Goal: Use online tool/utility

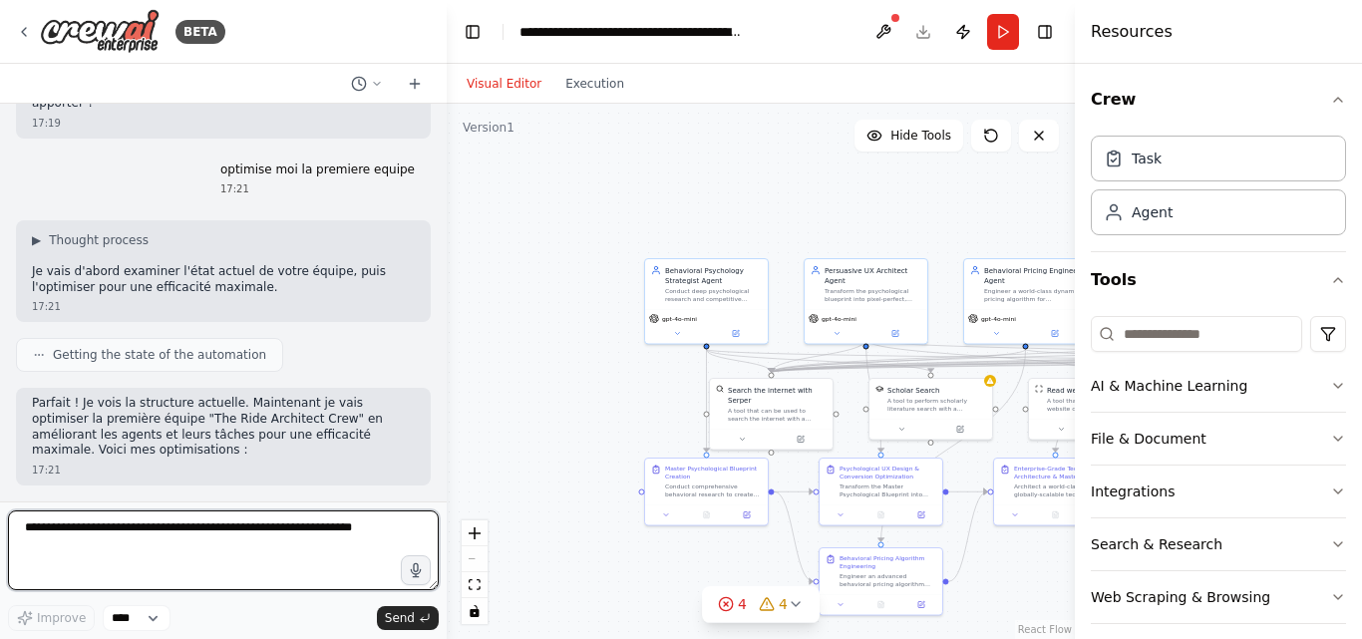
click at [278, 531] on textarea at bounding box center [223, 550] width 431 height 80
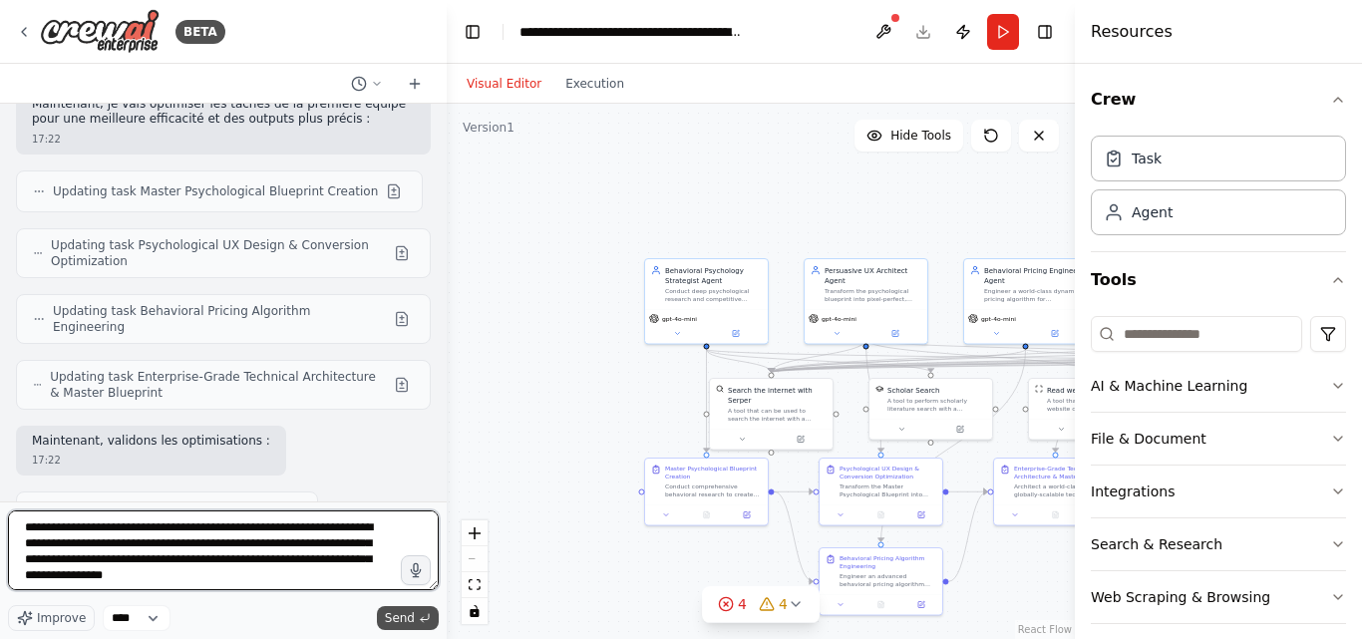
type textarea "**********"
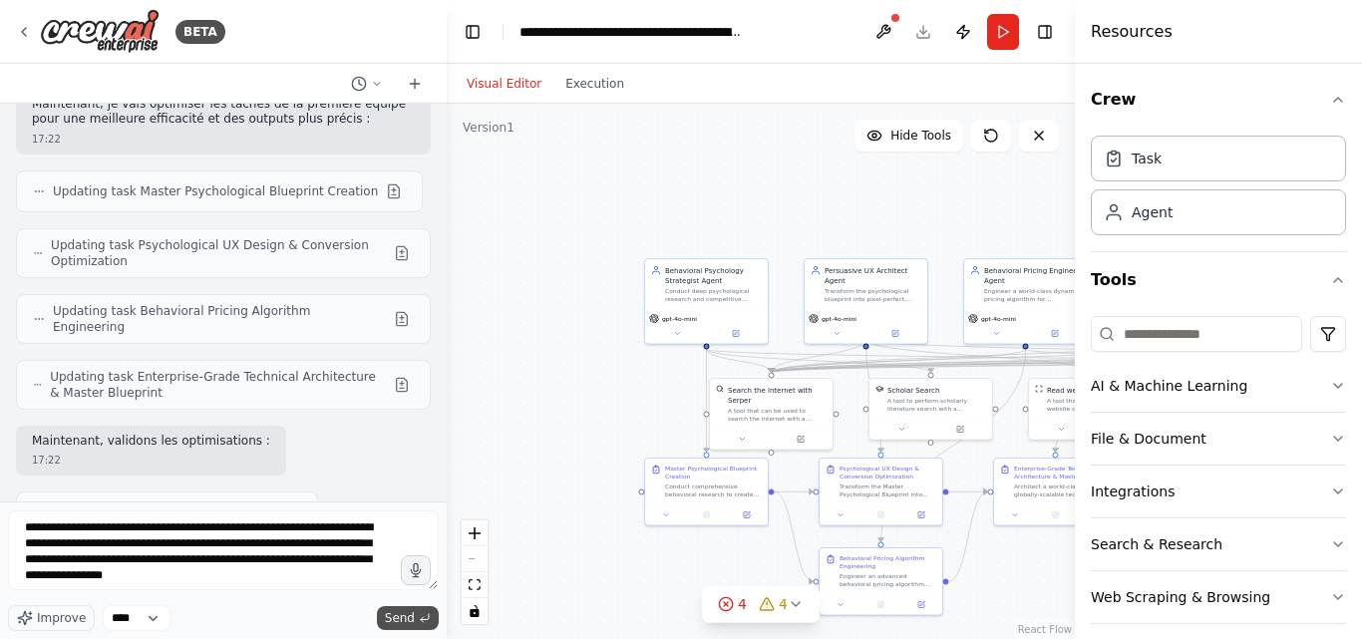
click at [407, 622] on span "Send" at bounding box center [400, 618] width 30 height 16
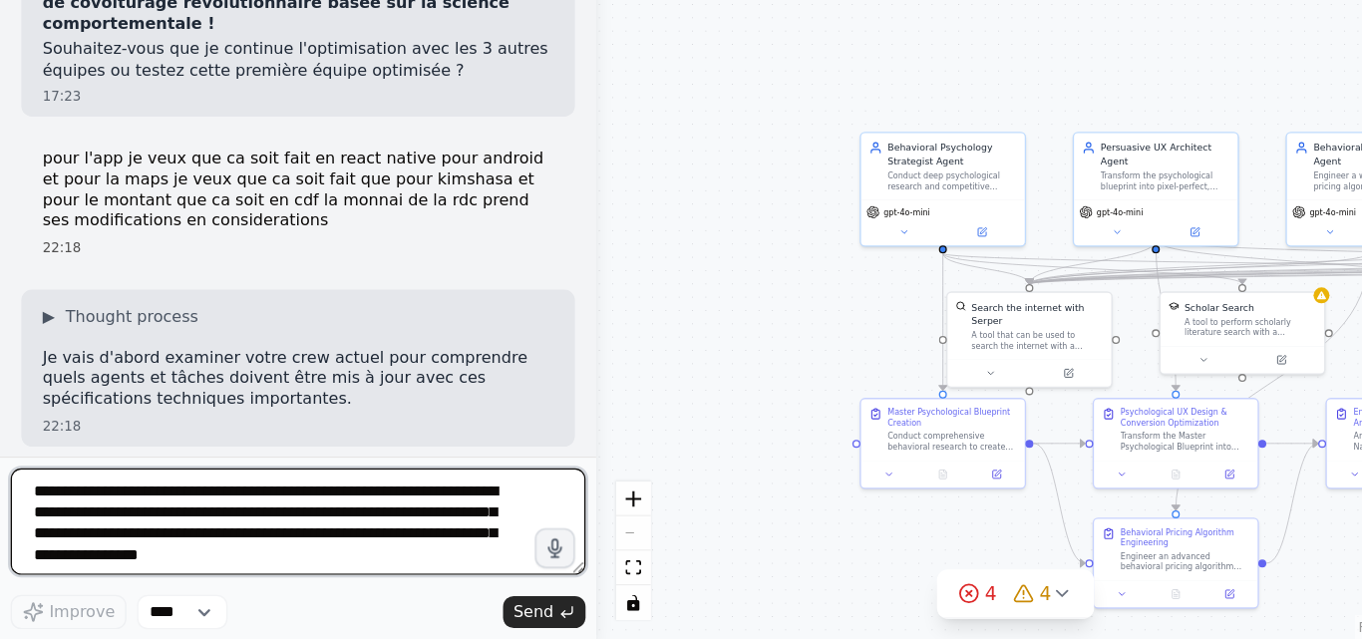
scroll to position [14172, 0]
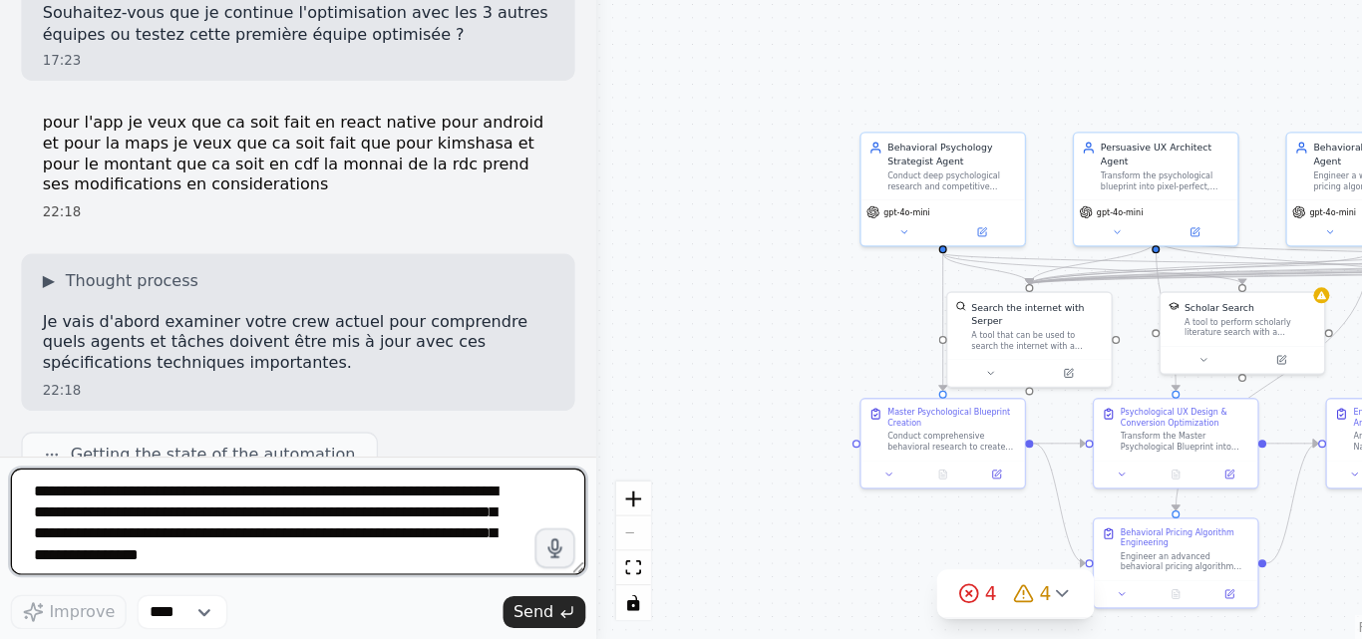
click at [149, 529] on textarea "**********" at bounding box center [223, 550] width 431 height 80
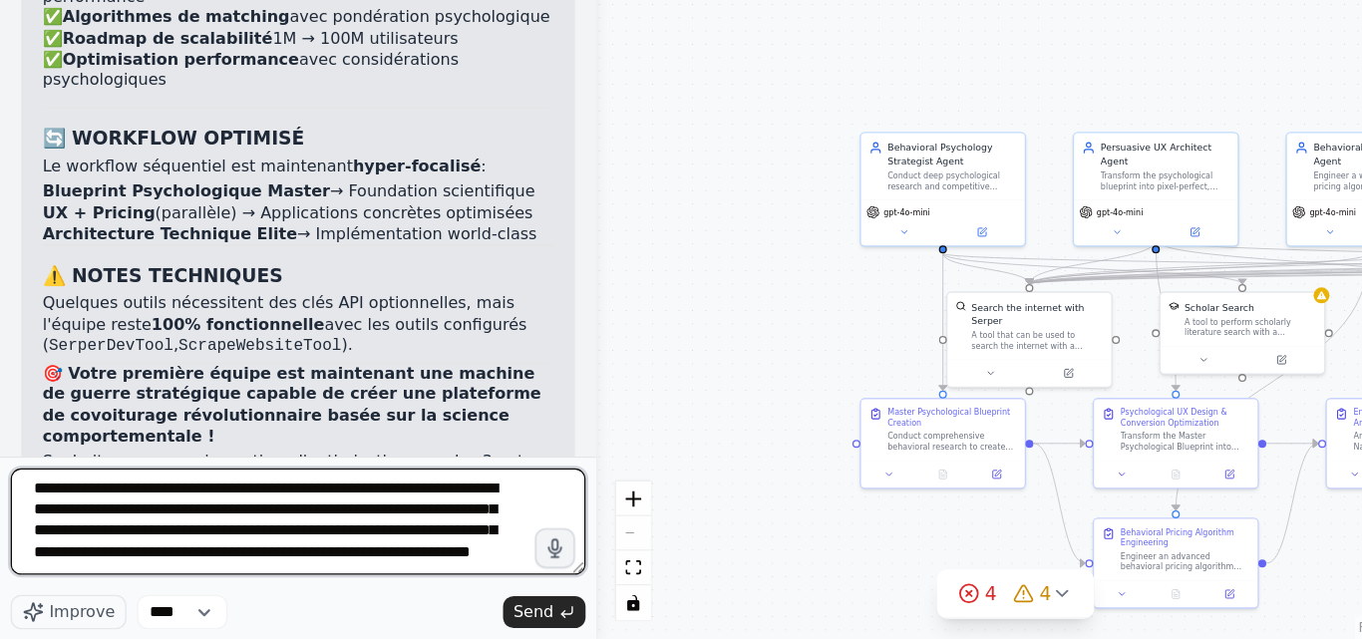
scroll to position [0, 0]
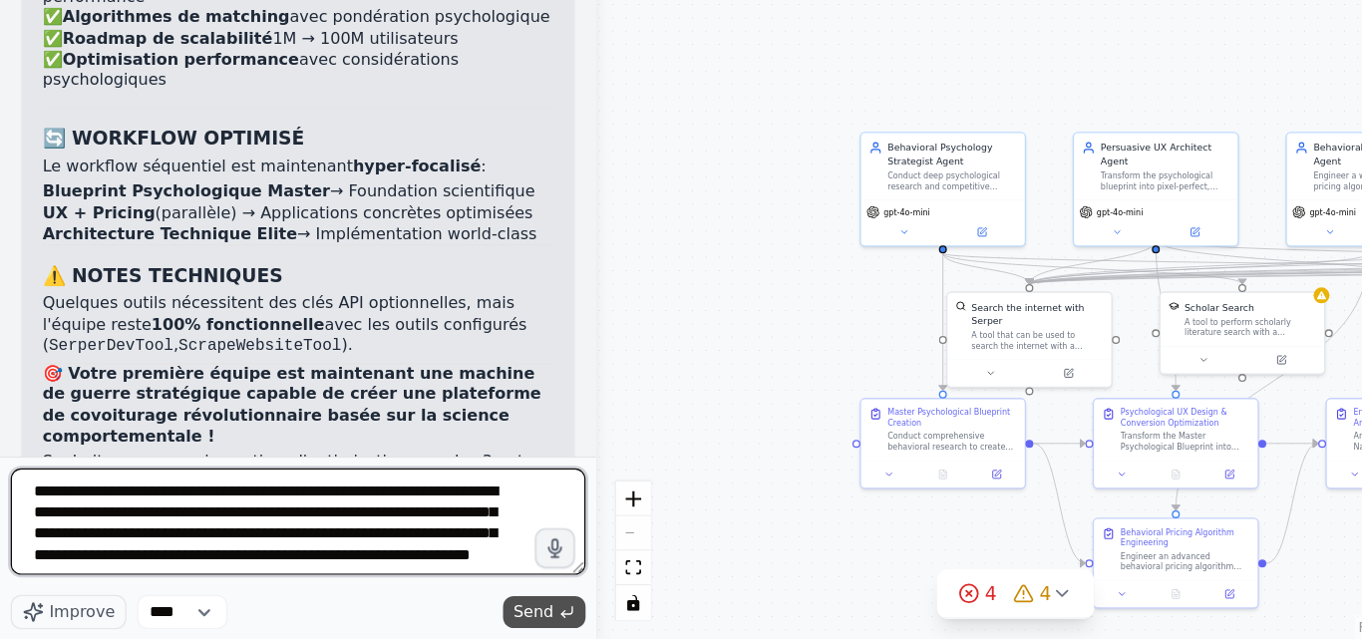
type textarea "**********"
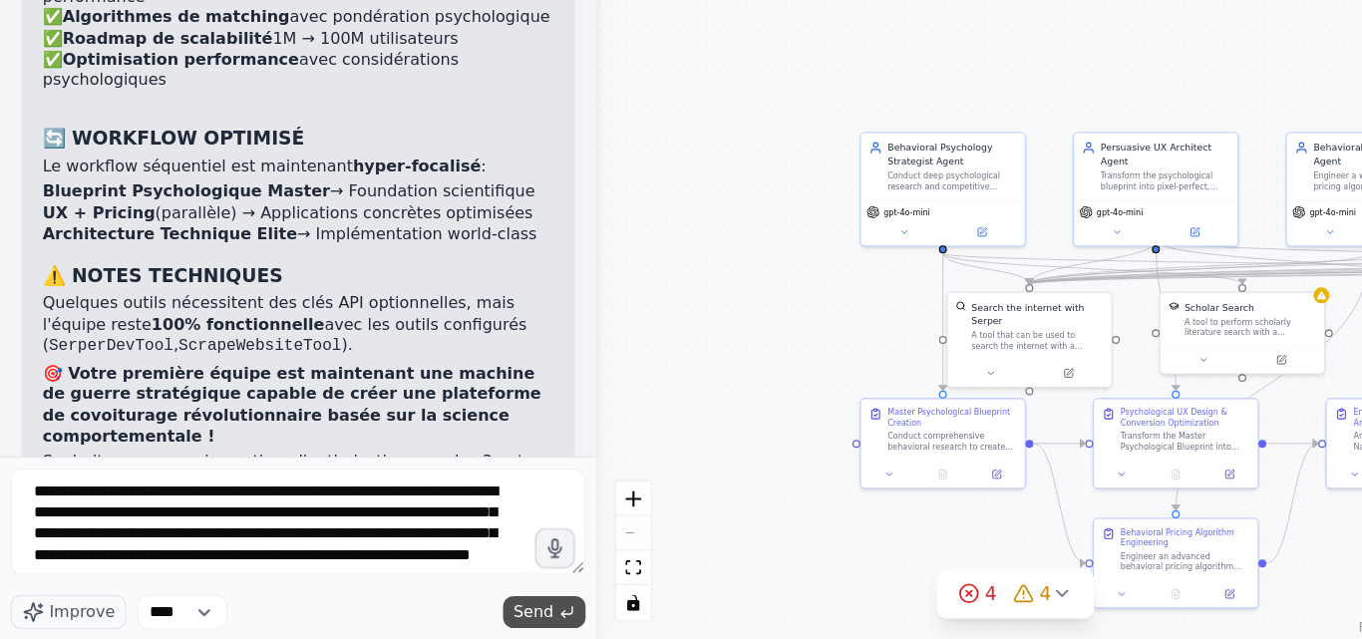
click at [404, 616] on span "Send" at bounding box center [400, 618] width 30 height 16
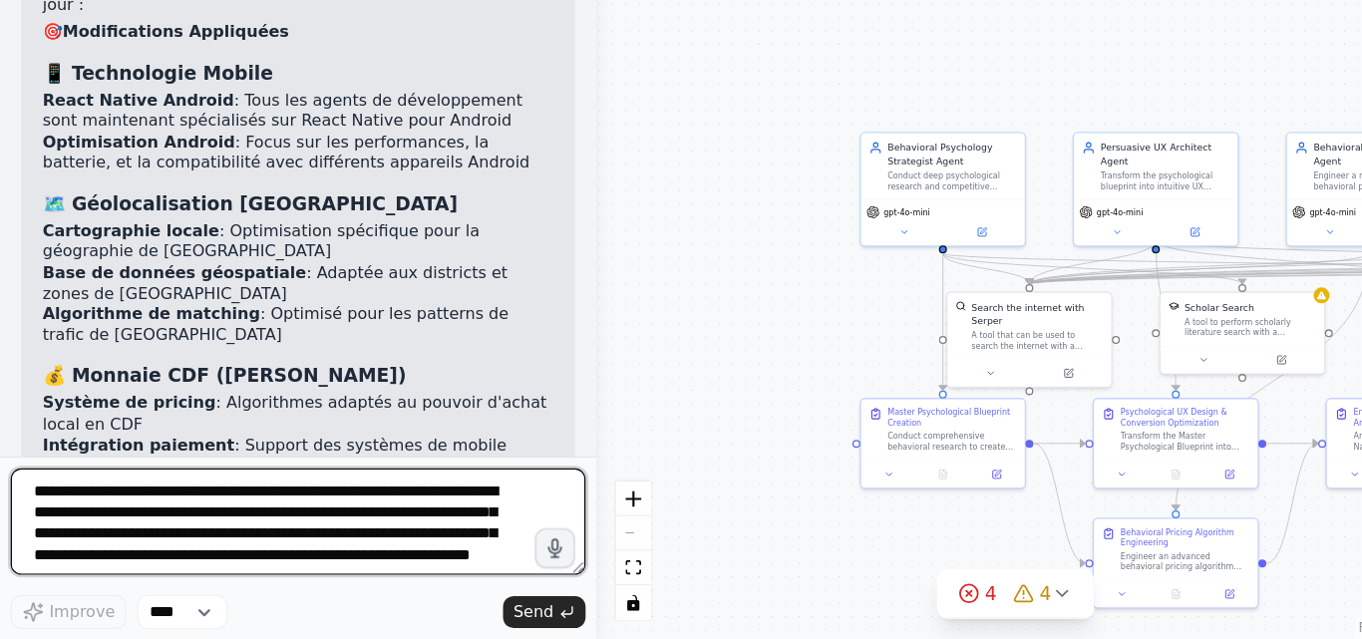
scroll to position [15461, 0]
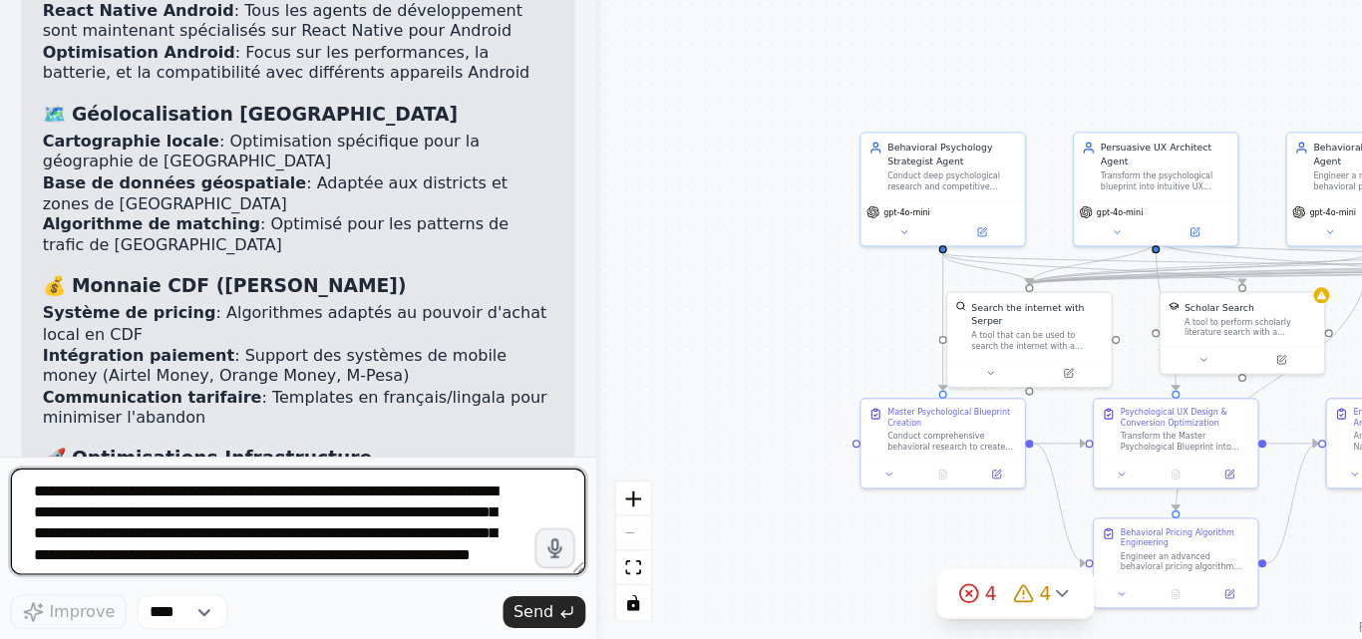
click at [249, 530] on textarea "**********" at bounding box center [223, 550] width 431 height 80
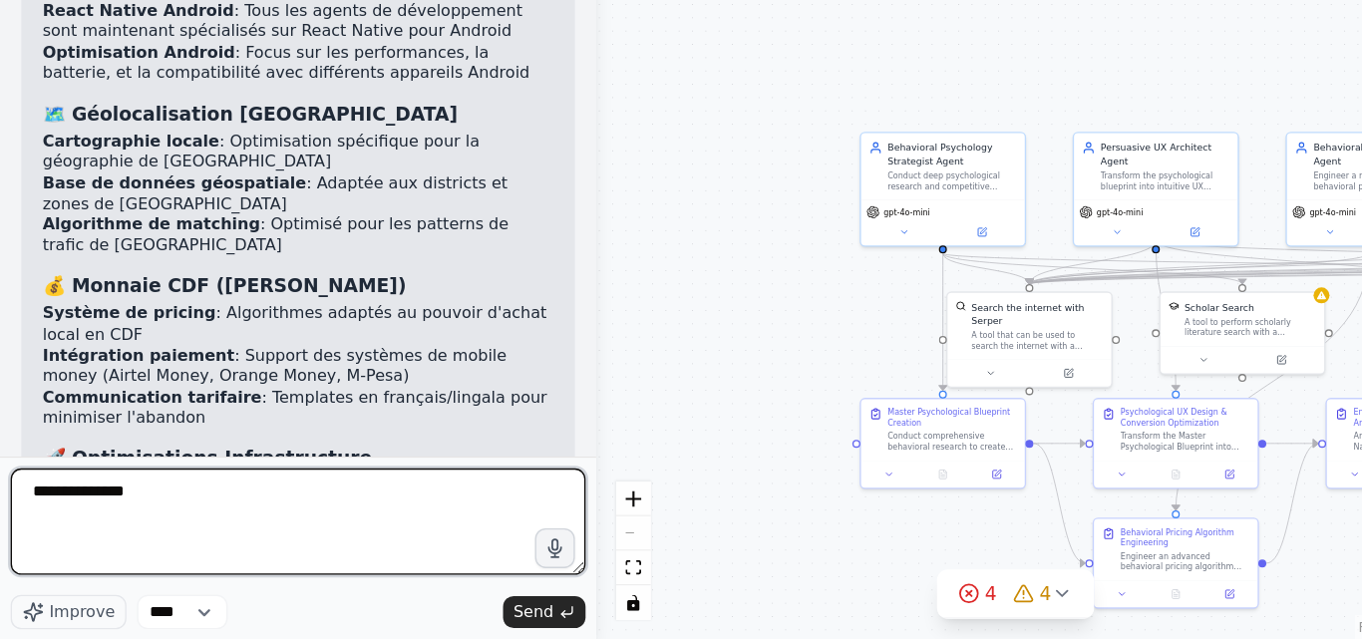
type textarea "**********"
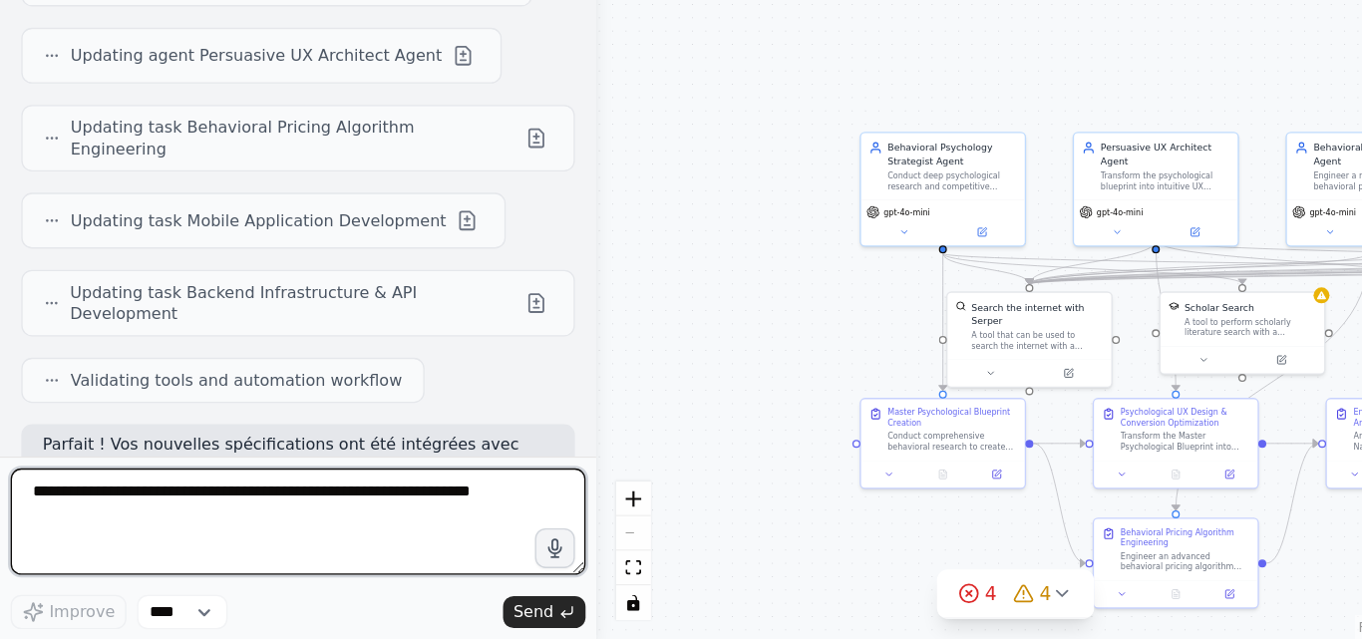
scroll to position [16439, 0]
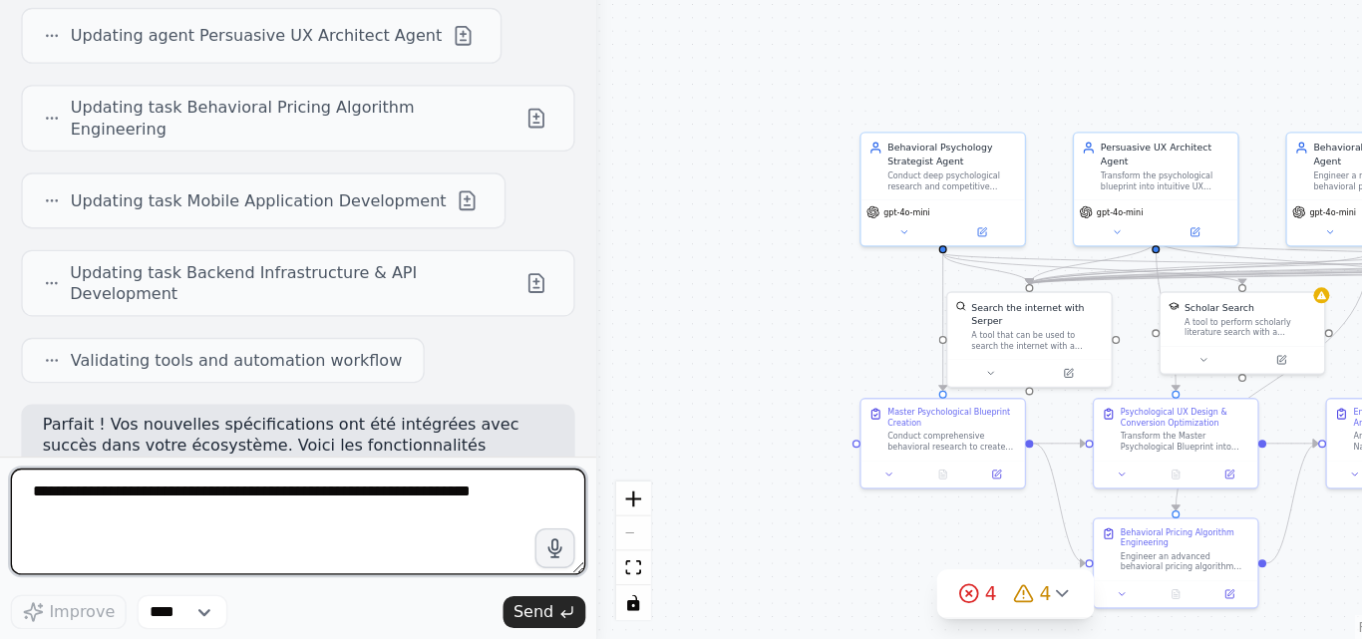
click at [290, 538] on textarea at bounding box center [223, 550] width 431 height 80
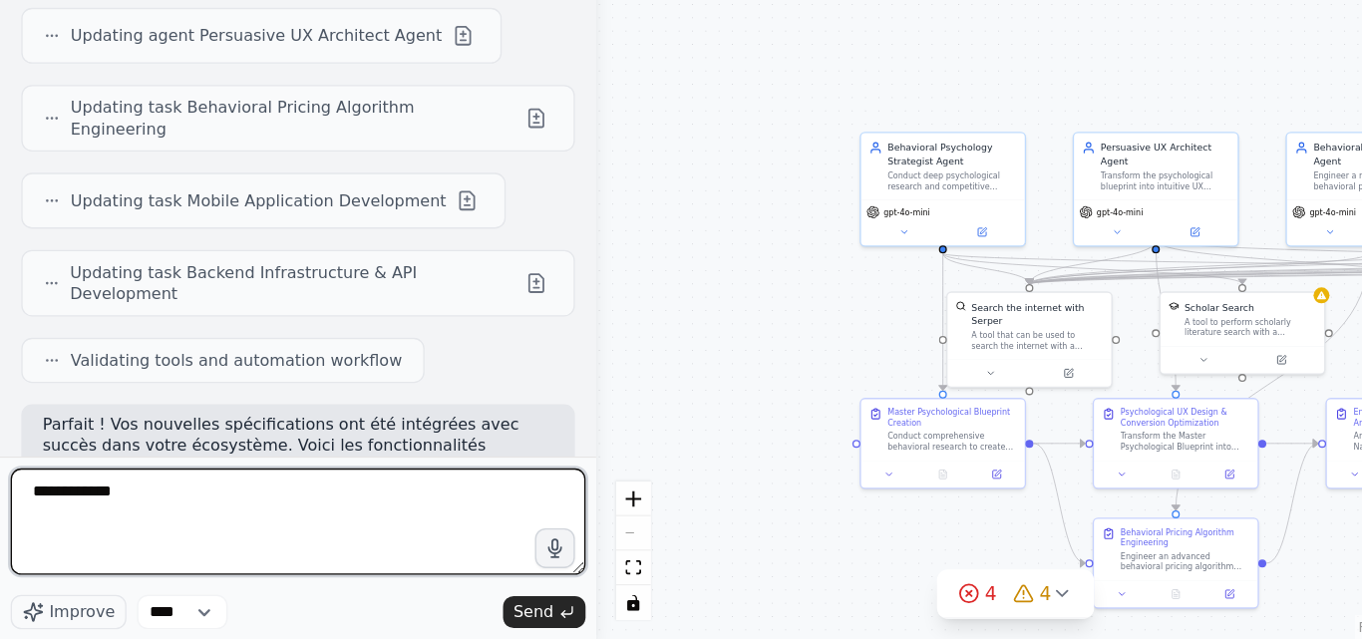
type textarea "********"
type textarea "**********"
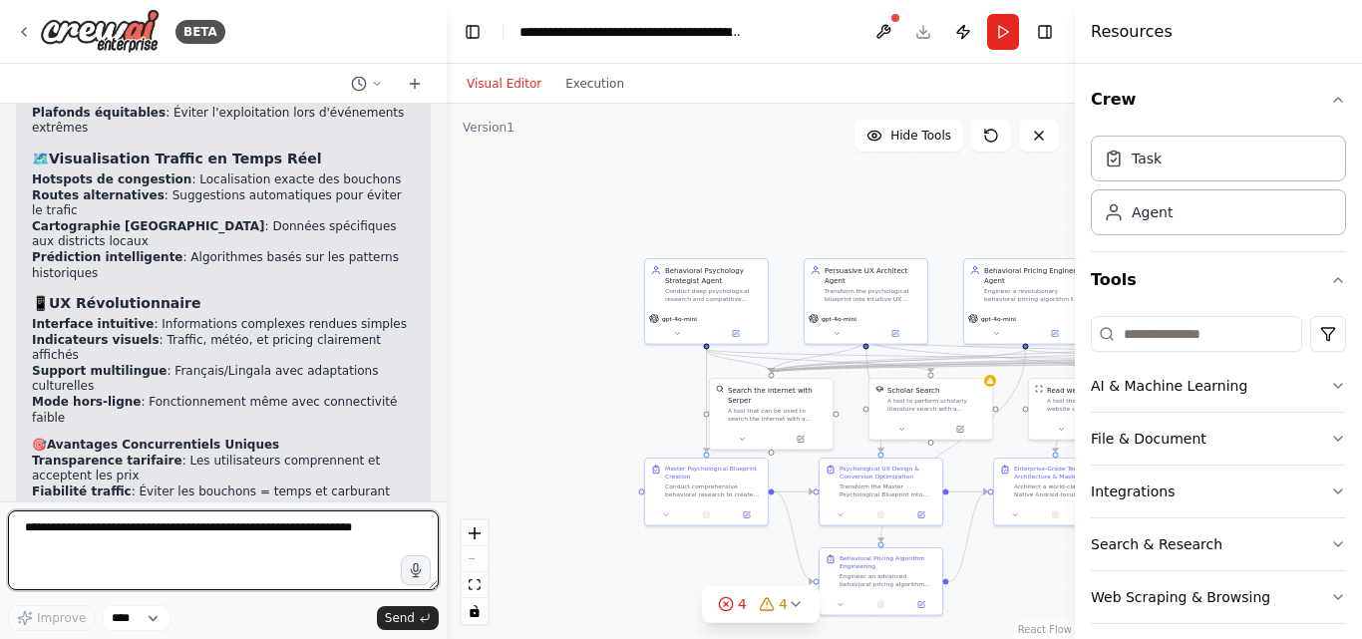
scroll to position [17550, 0]
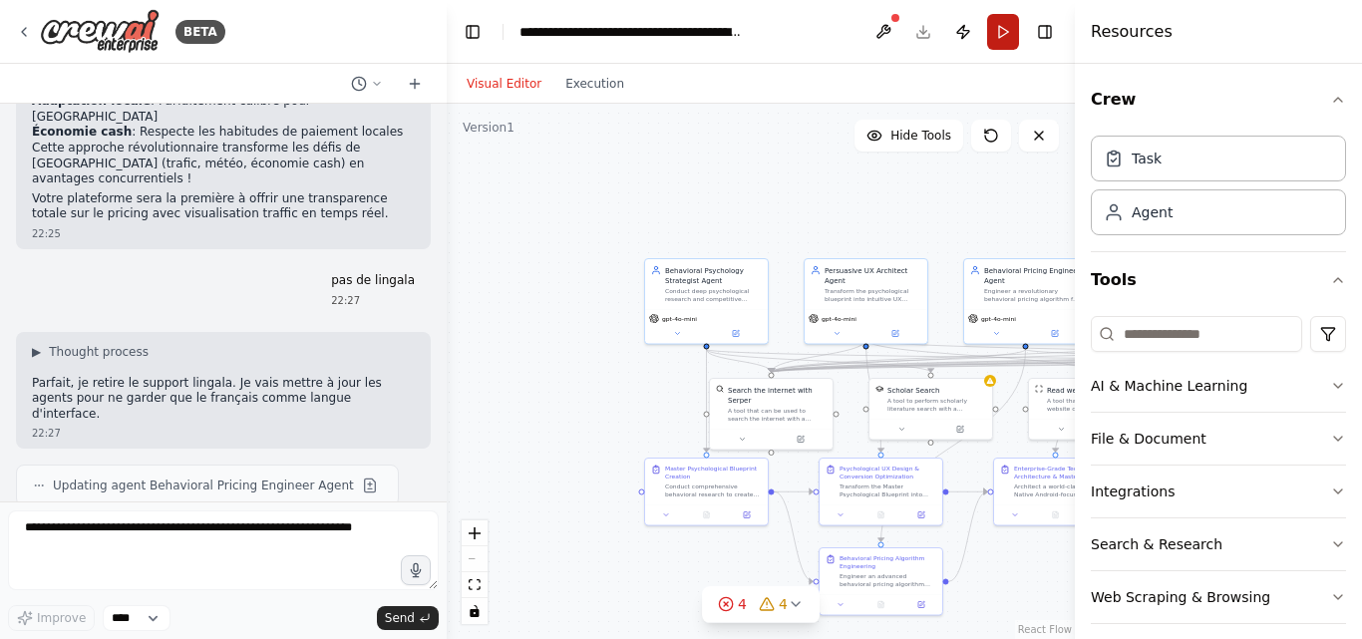
click at [1008, 25] on button "Run" at bounding box center [1003, 32] width 32 height 36
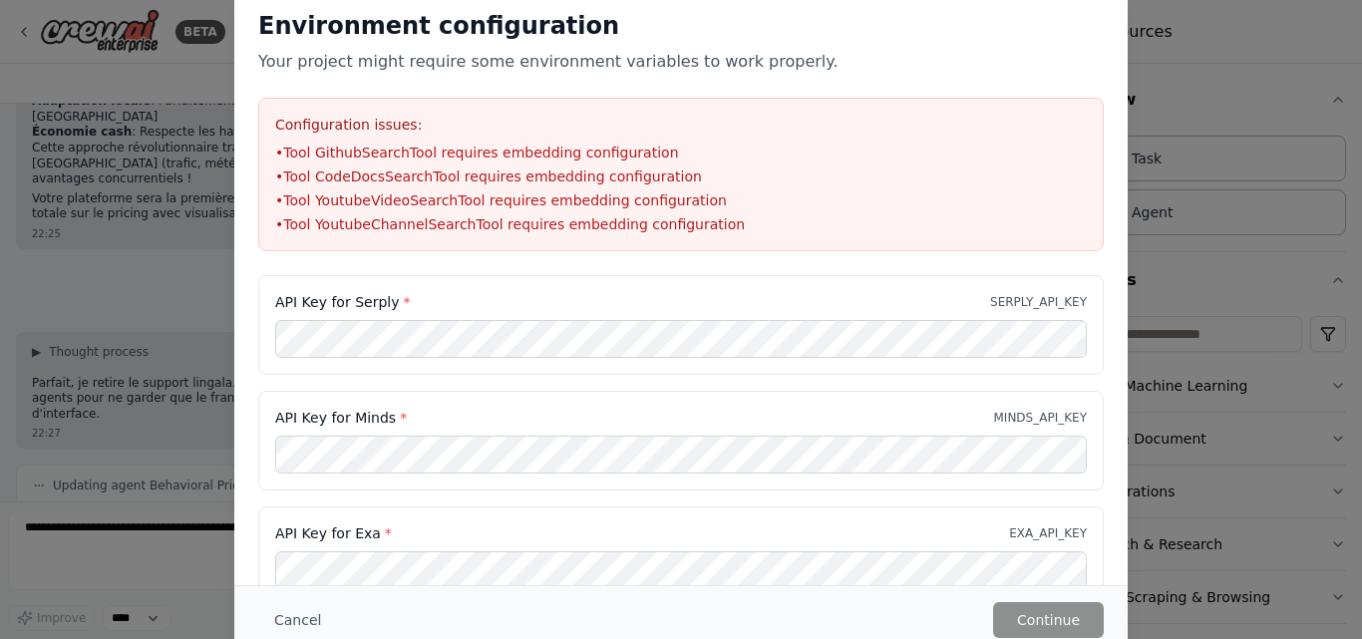
scroll to position [87, 0]
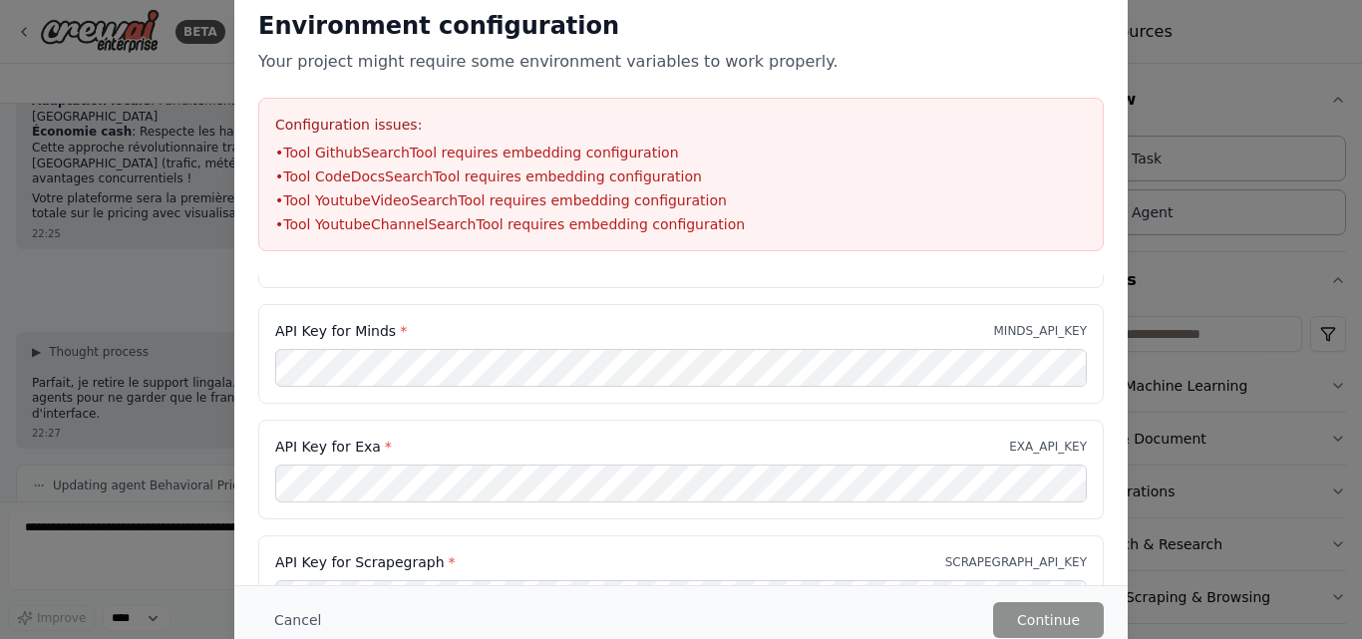
click at [449, 561] on span "*" at bounding box center [452, 562] width 7 height 16
click at [424, 567] on label "API Key for Scrapegraph *" at bounding box center [365, 562] width 180 height 20
click at [291, 613] on button "Cancel" at bounding box center [297, 620] width 79 height 36
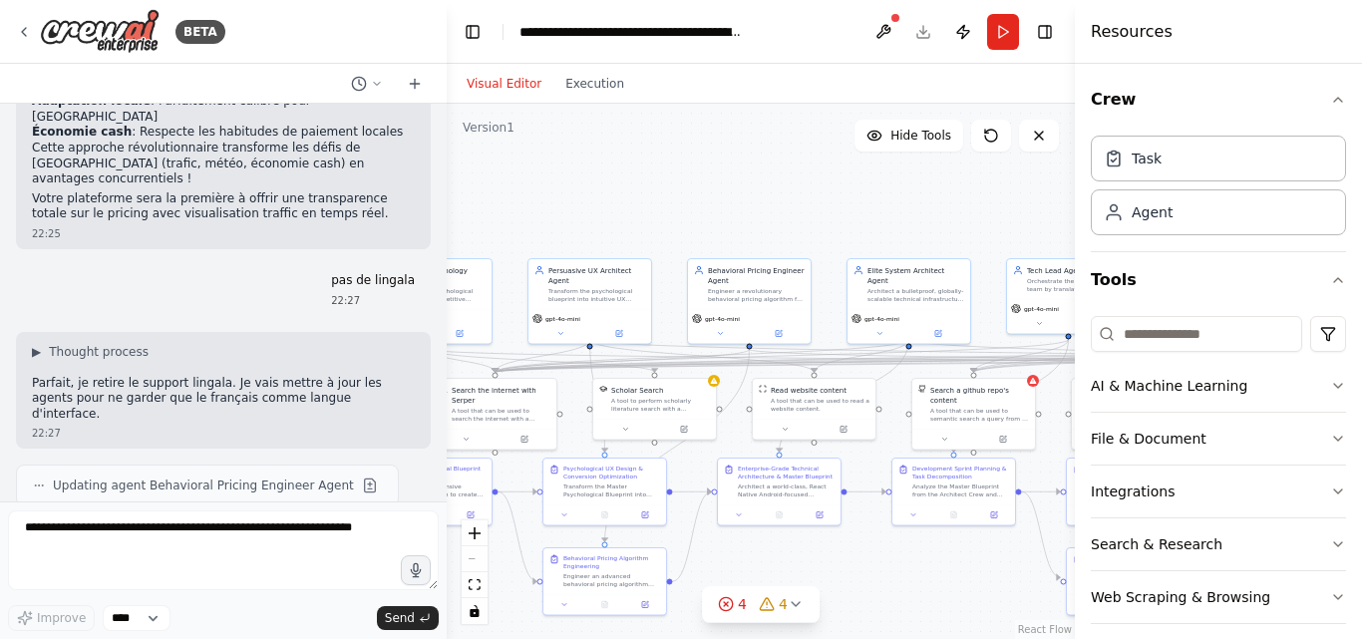
drag, startPoint x: 795, startPoint y: 194, endPoint x: 518, endPoint y: 194, distance: 276.1
click at [518, 194] on div ".deletable-edge-delete-btn { width: 20px; height: 20px; border: 0px solid #ffff…" at bounding box center [761, 371] width 628 height 535
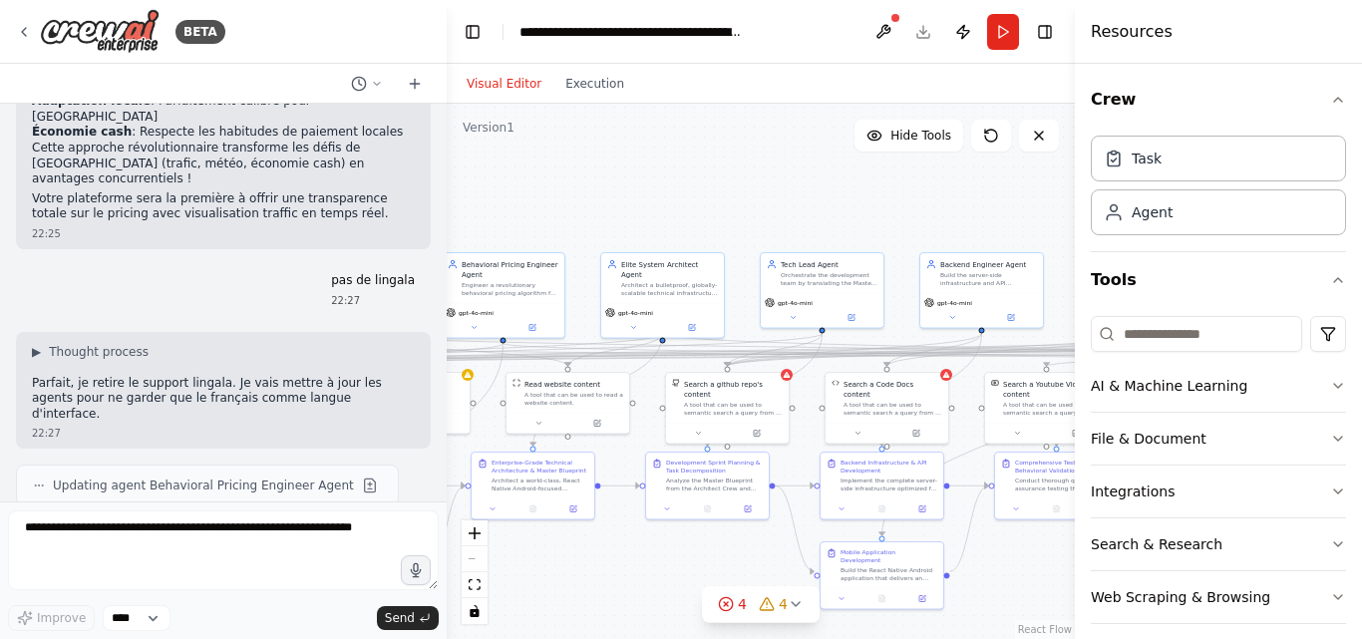
drag, startPoint x: 821, startPoint y: 199, endPoint x: 800, endPoint y: 140, distance: 63.4
click at [573, 193] on div ".deletable-edge-delete-btn { width: 20px; height: 20px; border: 0px solid #ffff…" at bounding box center [761, 371] width 628 height 535
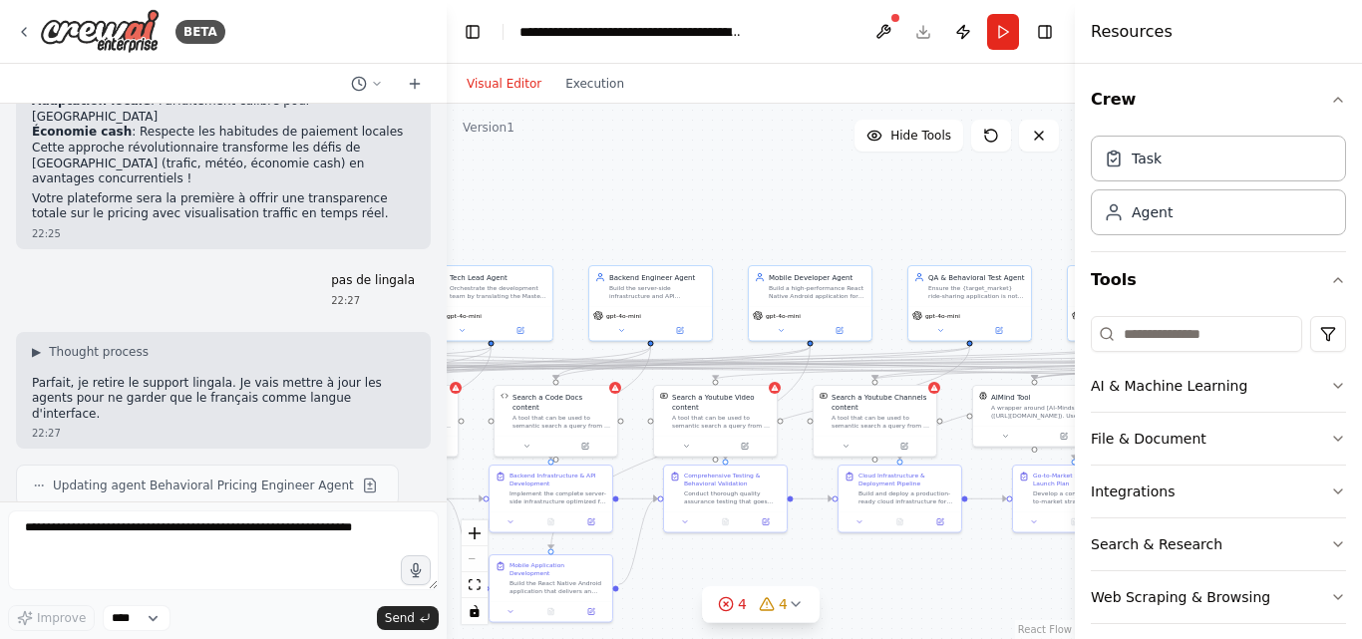
drag, startPoint x: 947, startPoint y: 177, endPoint x: 618, endPoint y: 190, distance: 329.2
click at [618, 190] on div ".deletable-edge-delete-btn { width: 20px; height: 20px; border: 0px solid #ffff…" at bounding box center [761, 371] width 628 height 535
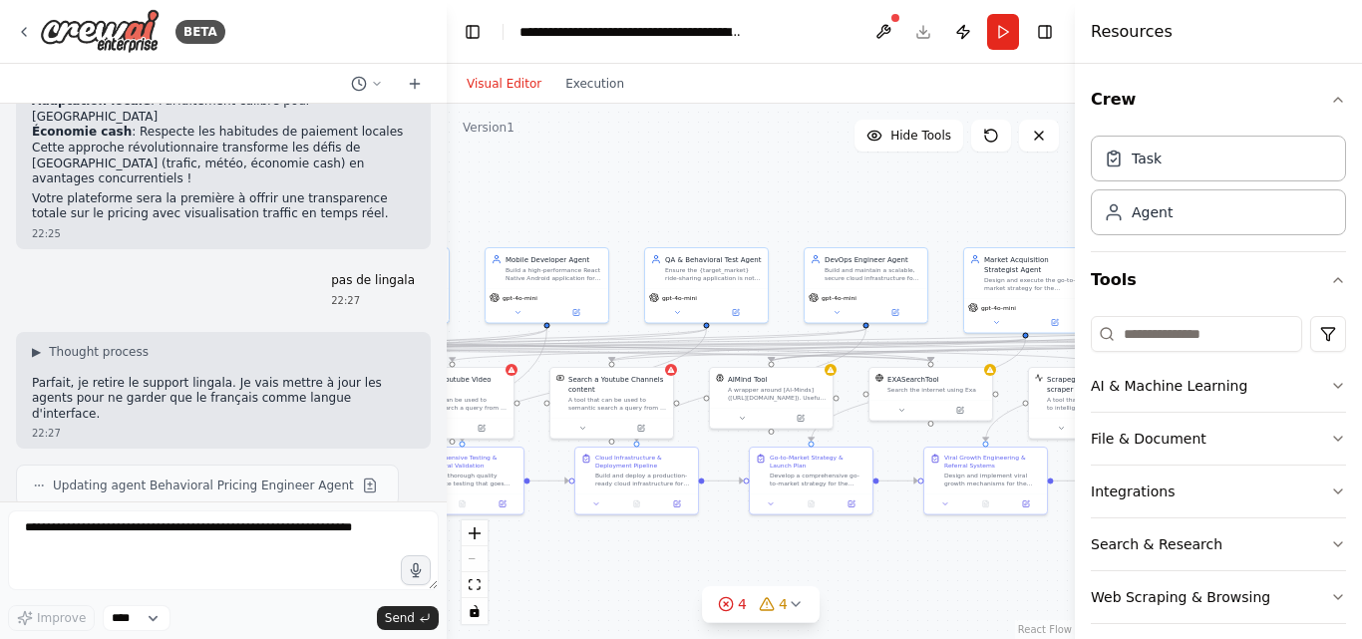
drag, startPoint x: 844, startPoint y: 218, endPoint x: 901, endPoint y: 180, distance: 68.3
click at [578, 200] on div ".deletable-edge-delete-btn { width: 20px; height: 20px; border: 0px solid #ffff…" at bounding box center [761, 371] width 628 height 535
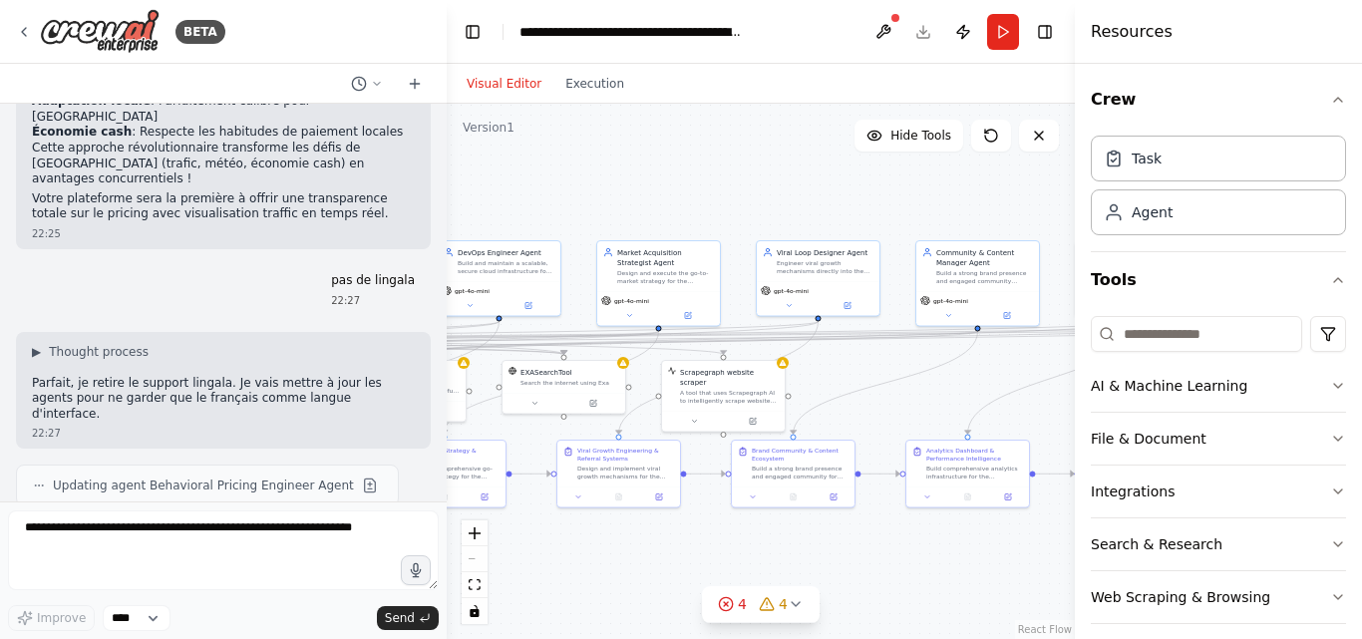
drag, startPoint x: 901, startPoint y: 180, endPoint x: 537, endPoint y: 173, distance: 363.9
click at [537, 173] on div ".deletable-edge-delete-btn { width: 20px; height: 20px; border: 0px solid #ffff…" at bounding box center [761, 371] width 628 height 535
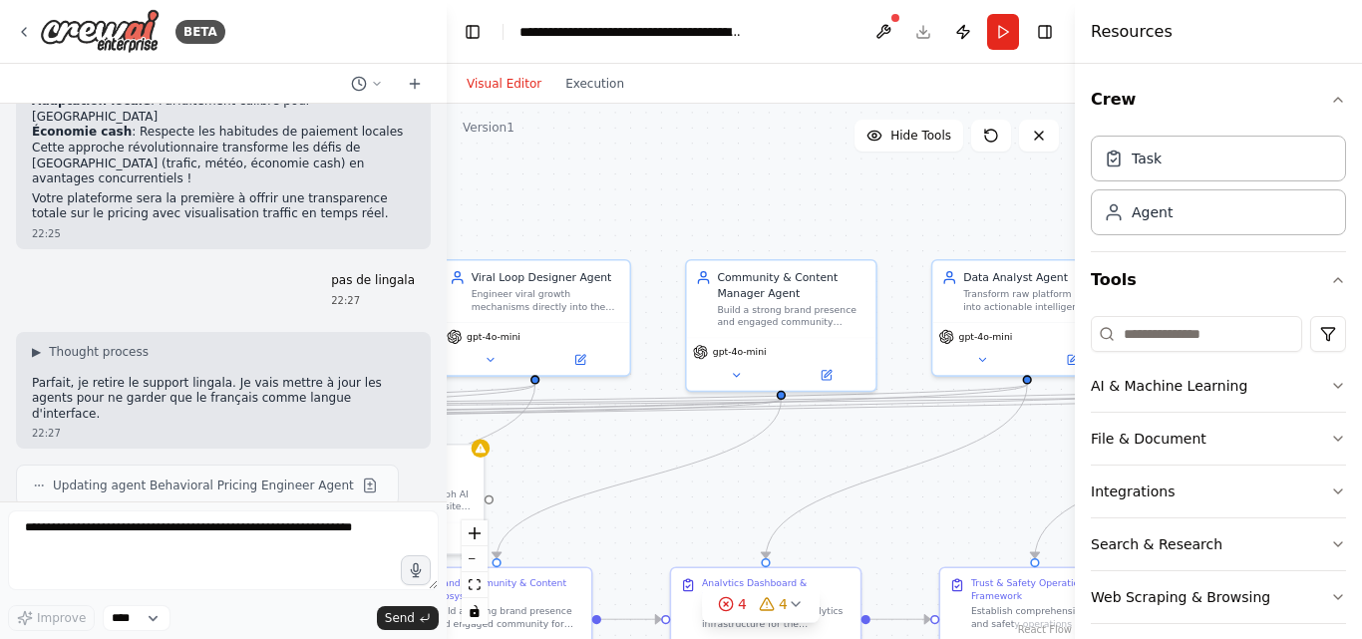
drag, startPoint x: 867, startPoint y: 160, endPoint x: 610, endPoint y: 135, distance: 258.4
click at [610, 135] on div ".deletable-edge-delete-btn { width: 20px; height: 20px; border: 0px solid #ffff…" at bounding box center [761, 371] width 628 height 535
click at [1039, 32] on button "Toggle Right Sidebar" at bounding box center [1045, 32] width 28 height 28
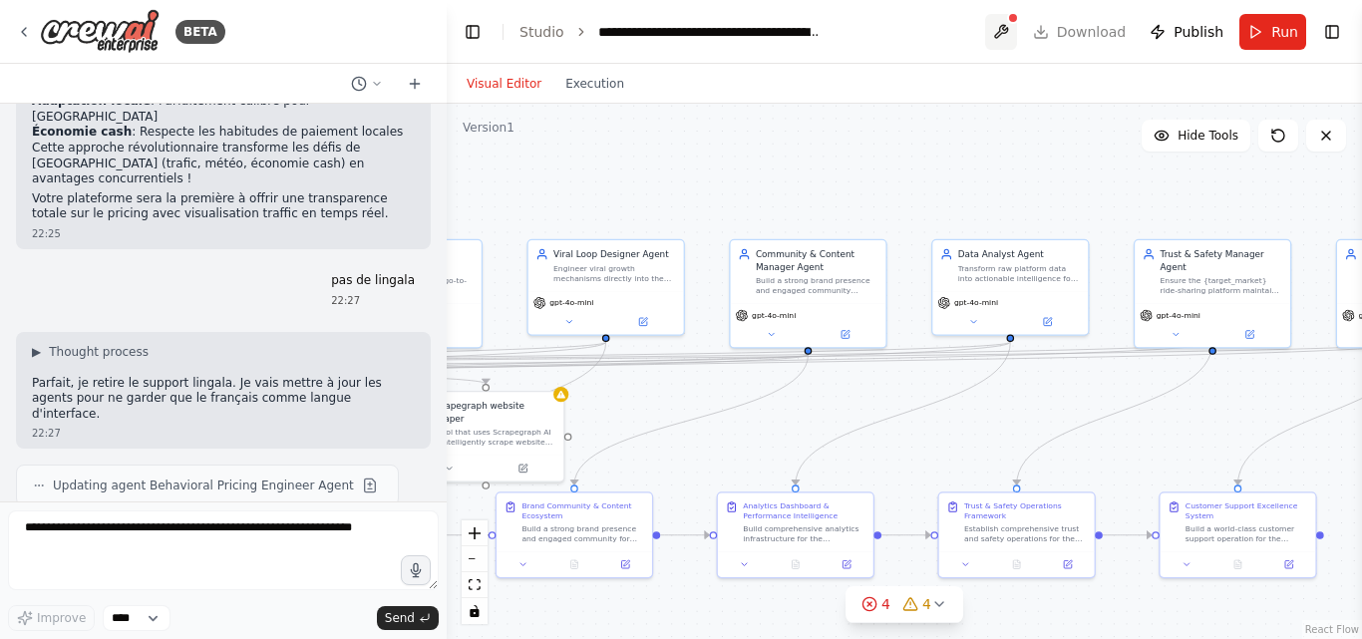
click at [1008, 37] on button at bounding box center [1001, 32] width 32 height 36
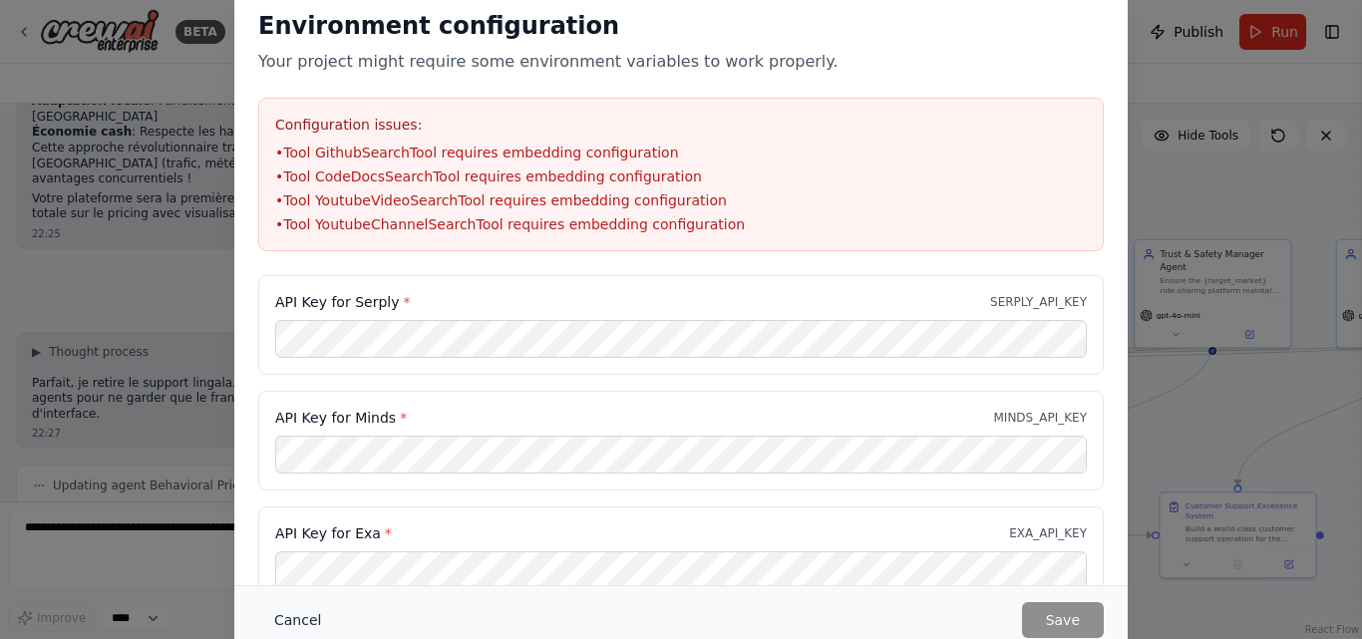
click at [316, 612] on button "Cancel" at bounding box center [297, 620] width 79 height 36
